Goal: Navigation & Orientation: Go to known website

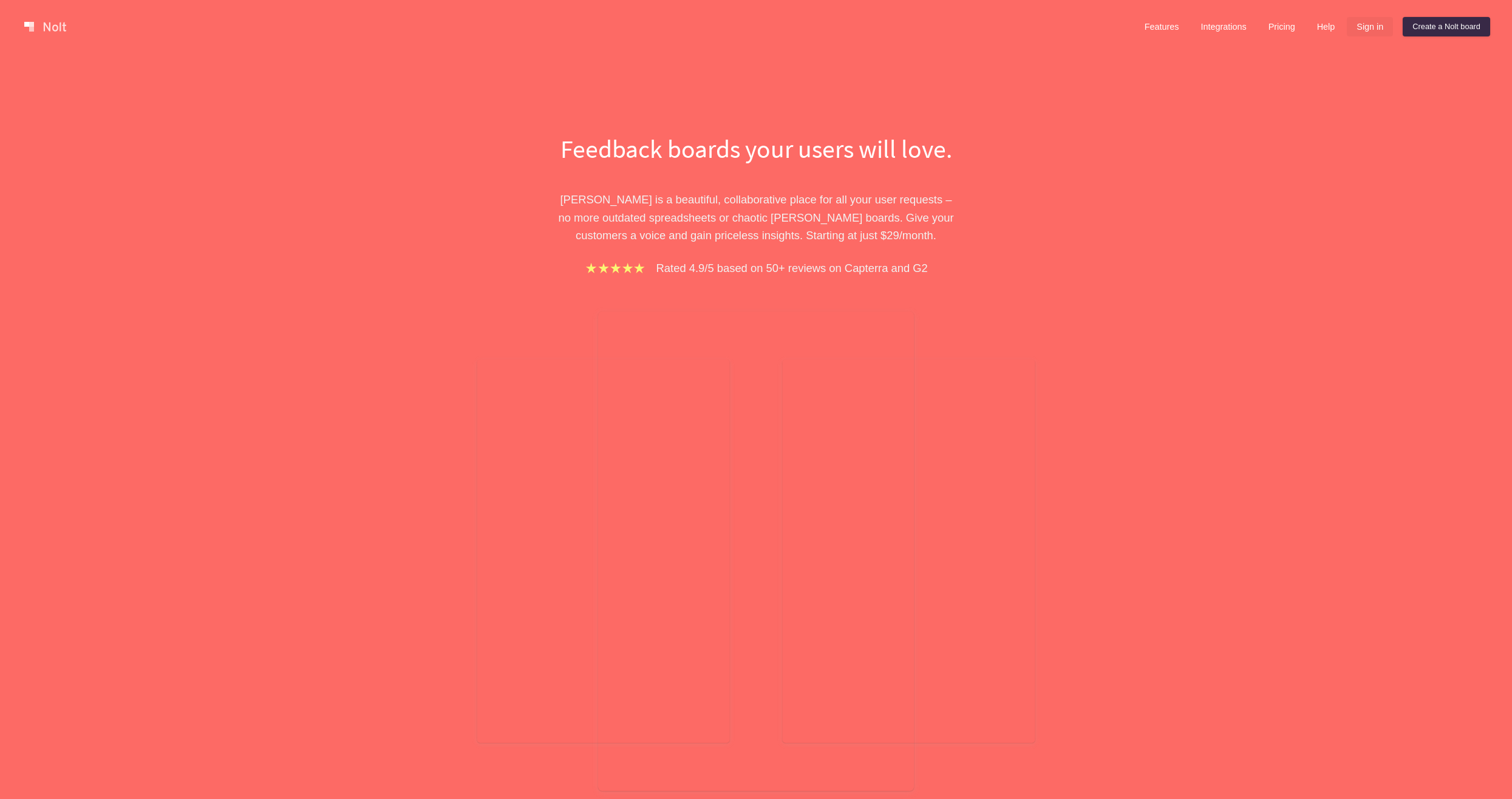
click at [1365, 26] on link "Sign in" at bounding box center [1370, 26] width 46 height 20
click at [1370, 34] on link "Sign in" at bounding box center [1370, 26] width 46 height 20
click at [1170, 27] on link "Features" at bounding box center [1162, 26] width 54 height 20
click at [1212, 24] on link "Integrations" at bounding box center [1223, 26] width 65 height 20
click at [1439, 29] on link "Create a Nolt board" at bounding box center [1446, 26] width 87 height 20
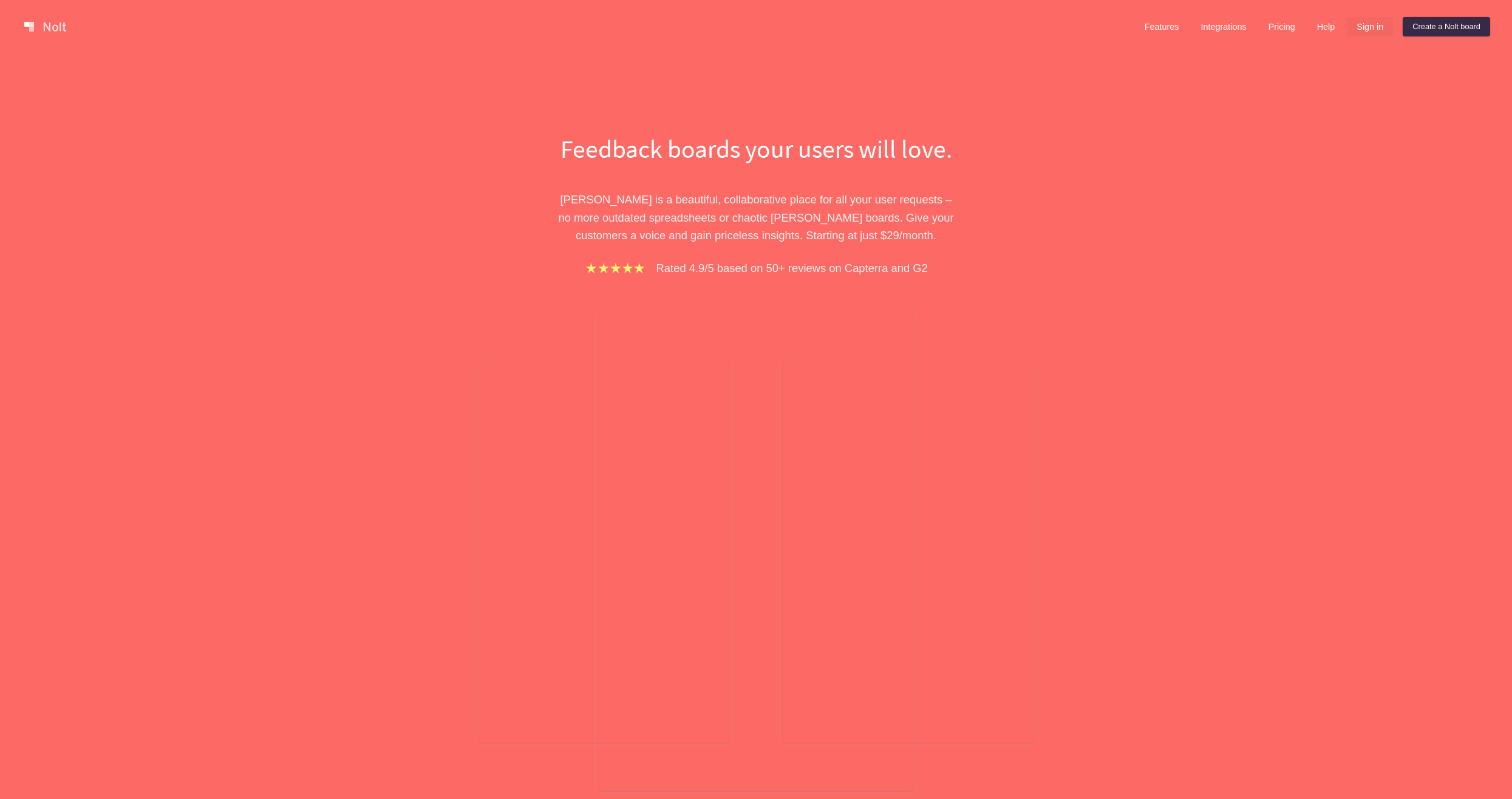
click at [1363, 32] on link "Sign in" at bounding box center [1370, 26] width 46 height 20
click at [1379, 30] on link "Sign in" at bounding box center [1370, 26] width 46 height 20
